Goal: Task Accomplishment & Management: Manage account settings

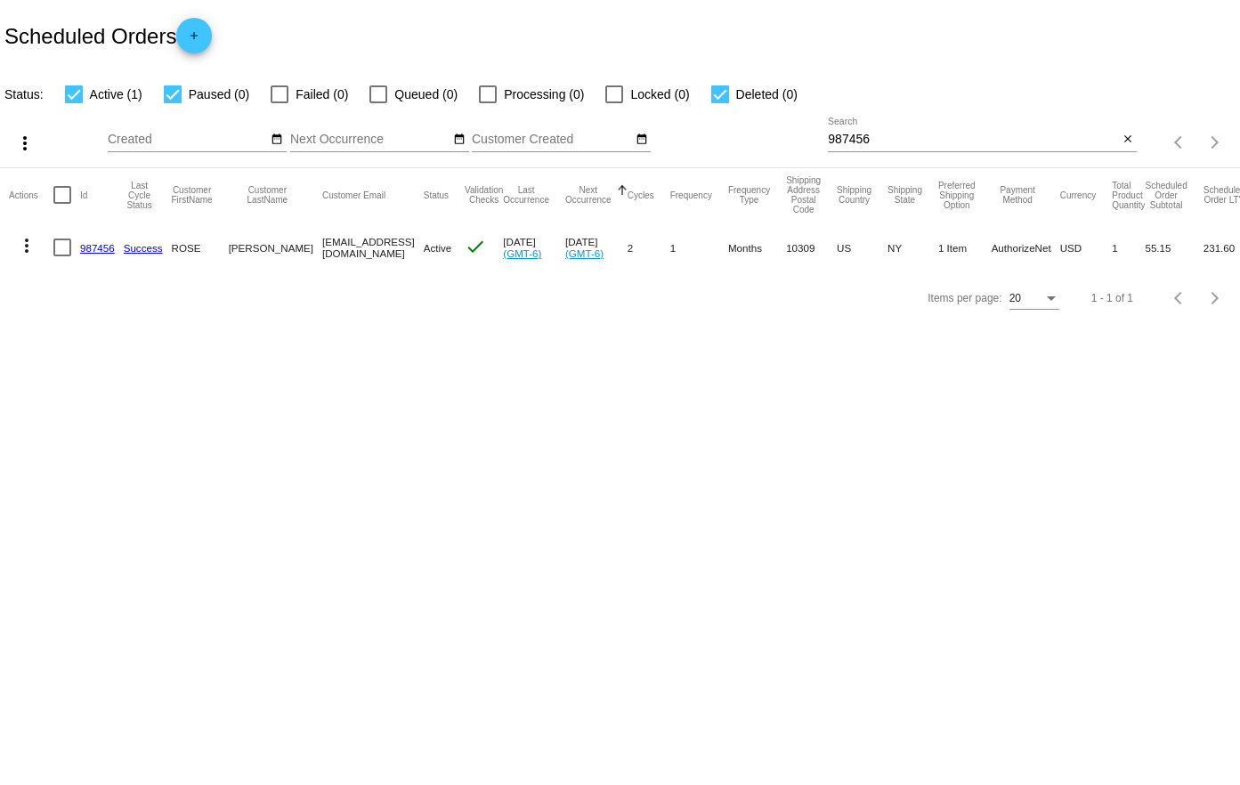
click at [939, 148] on div "987456 Search" at bounding box center [973, 135] width 290 height 35
click at [939, 142] on input "987456" at bounding box center [973, 140] width 290 height 14
paste input "56789"
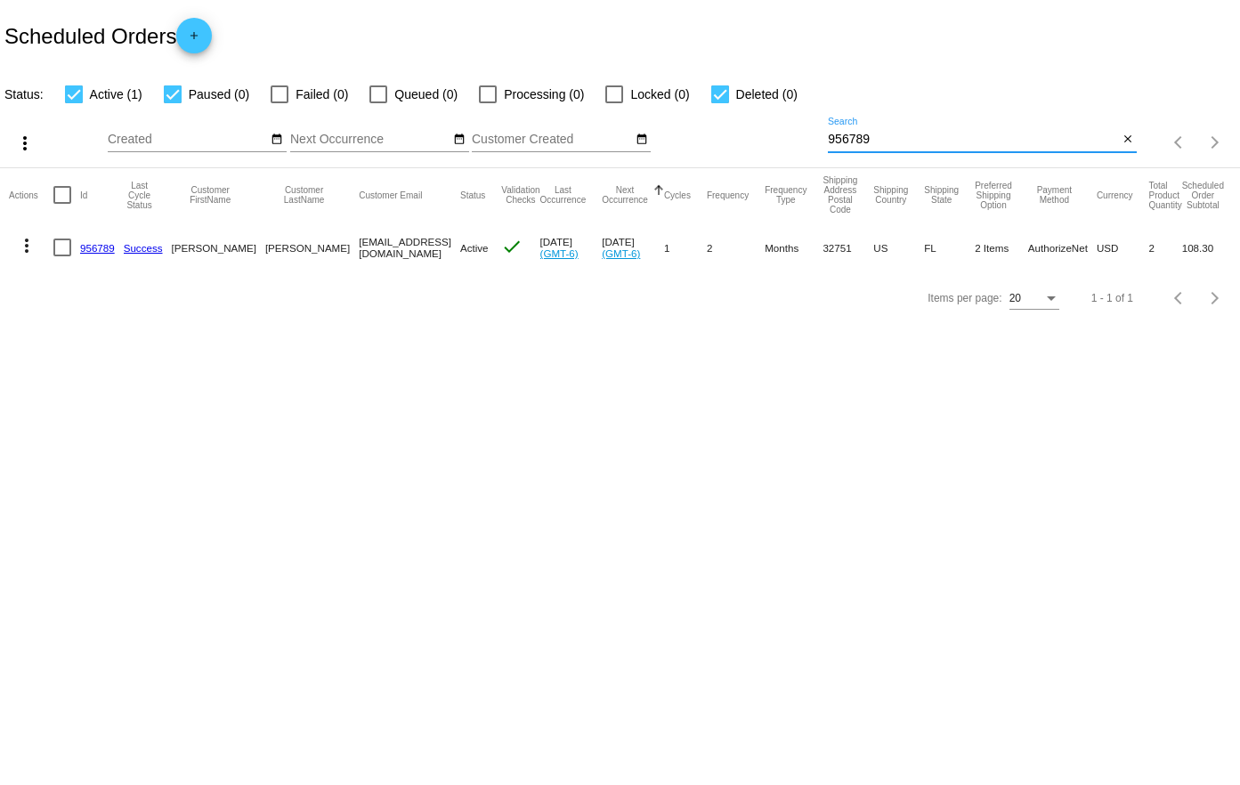
type input "956789"
click at [105, 248] on link "956789" at bounding box center [97, 248] width 35 height 12
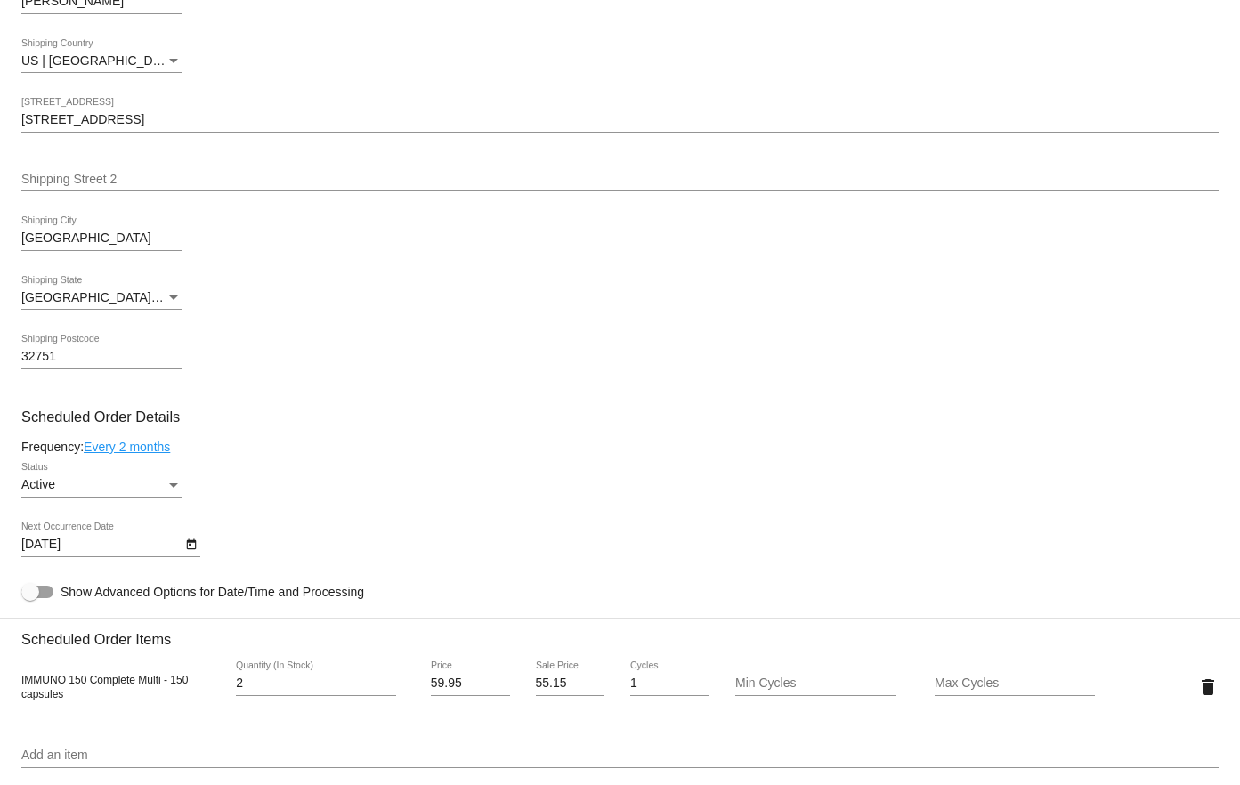
scroll to position [979, 0]
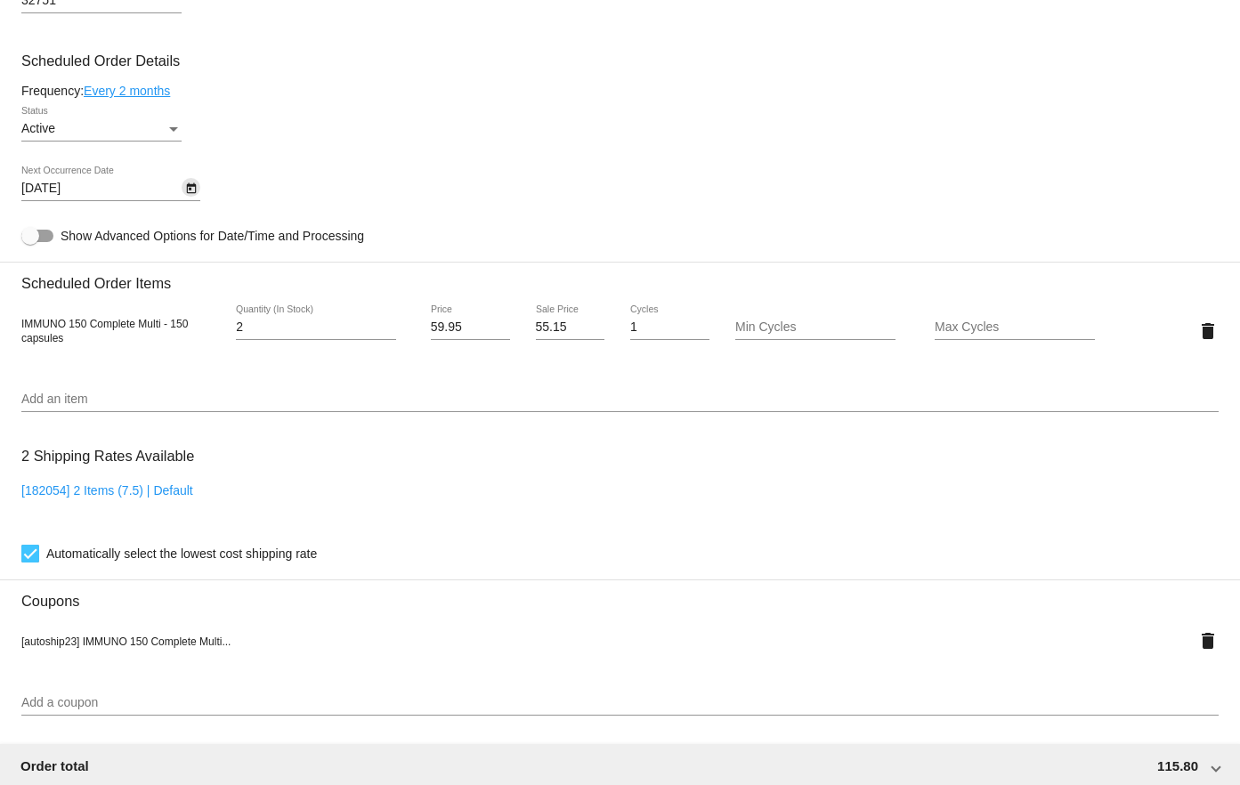
click at [193, 188] on icon "Open calendar" at bounding box center [191, 188] width 12 height 21
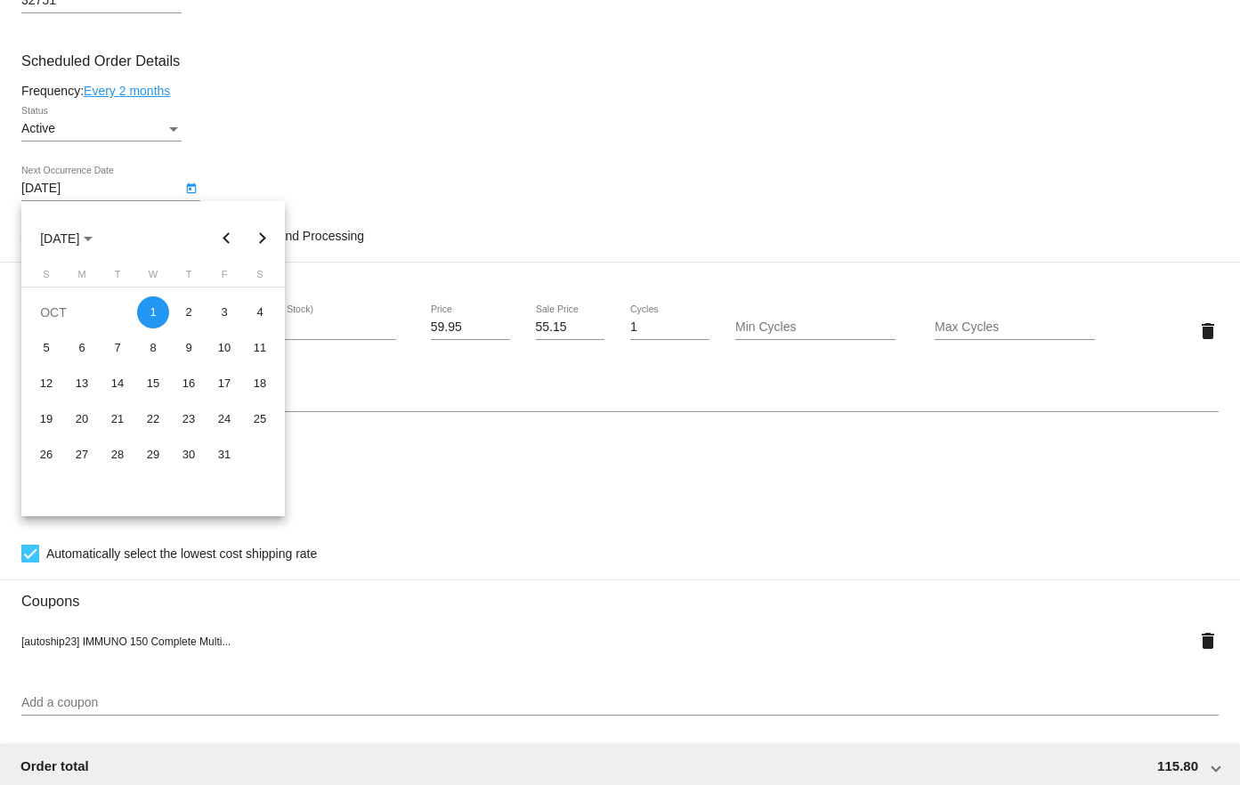
click at [257, 240] on button "Next month" at bounding box center [263, 239] width 36 height 36
click at [269, 319] on div "1" at bounding box center [260, 313] width 32 height 32
type input "[DATE]"
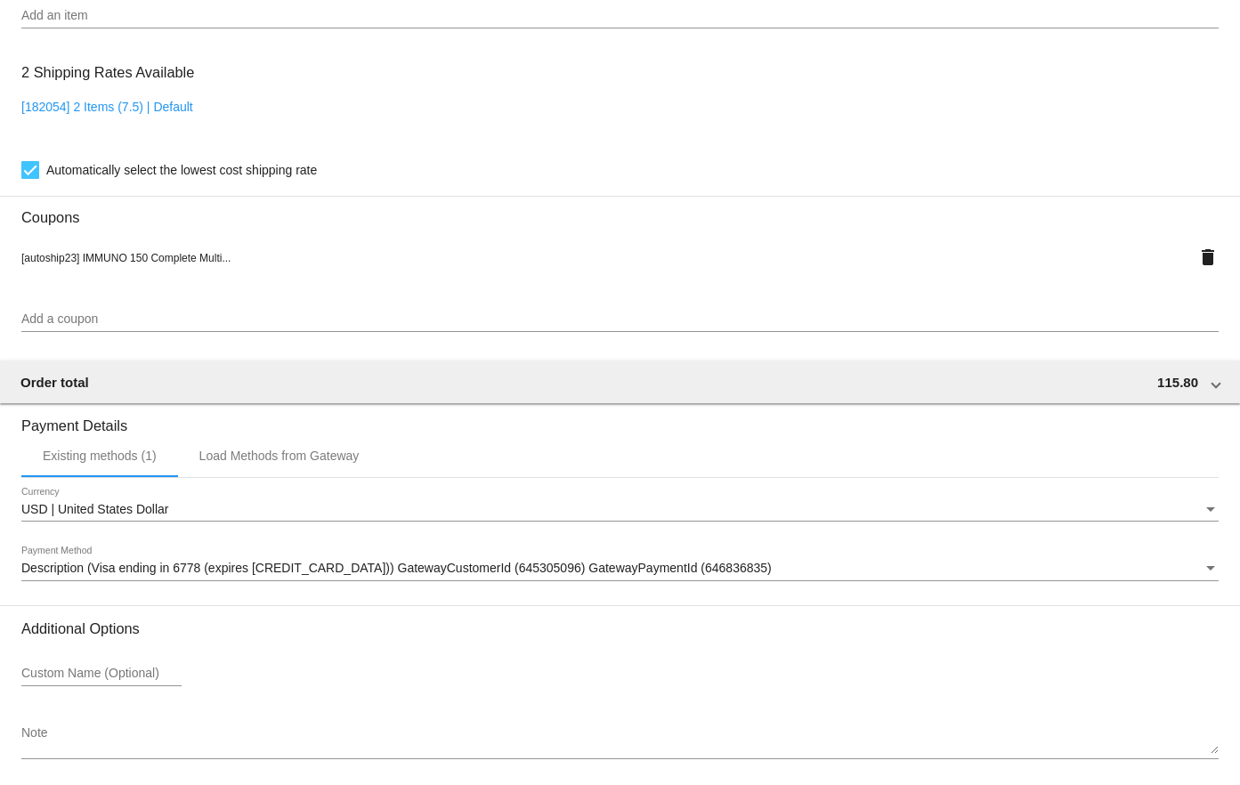
scroll to position [1435, 0]
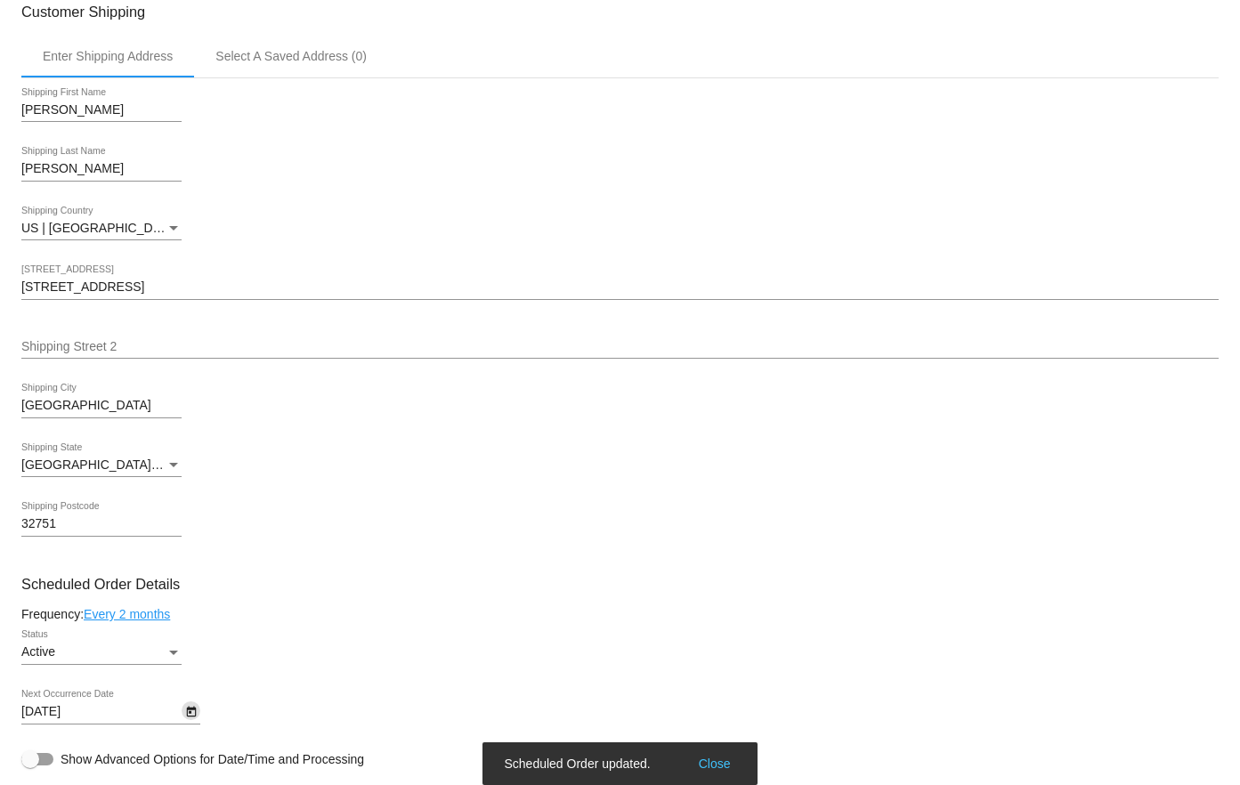
scroll to position [0, 0]
